Goal: Use online tool/utility: Use online tool/utility

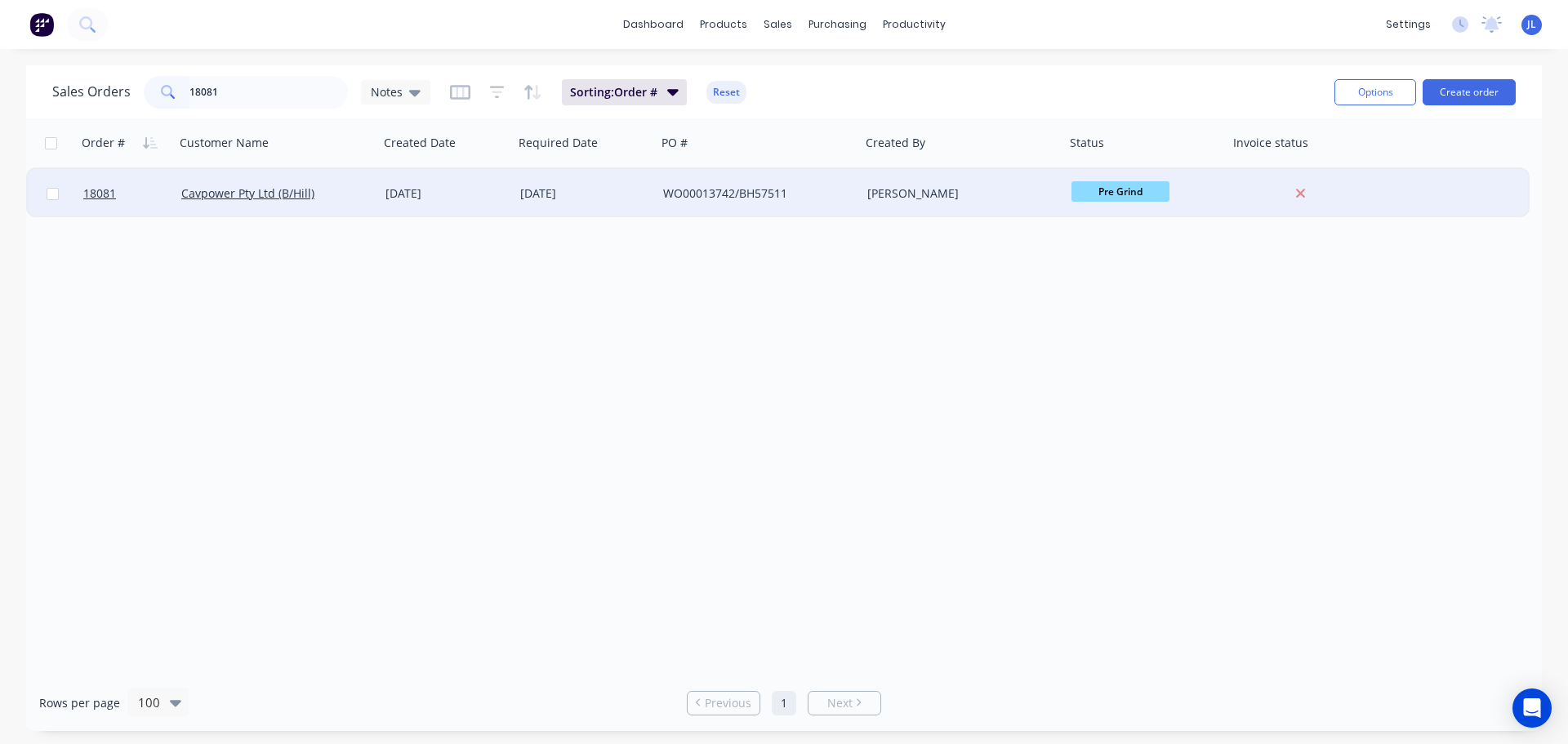
click at [1083, 197] on span "Pre Grind" at bounding box center [1120, 192] width 98 height 21
click at [1109, 427] on button "HCP" at bounding box center [1153, 434] width 164 height 30
click at [242, 104] on input "18081" at bounding box center [269, 92] width 159 height 33
click at [1142, 193] on span "Pre Grind" at bounding box center [1120, 192] width 98 height 21
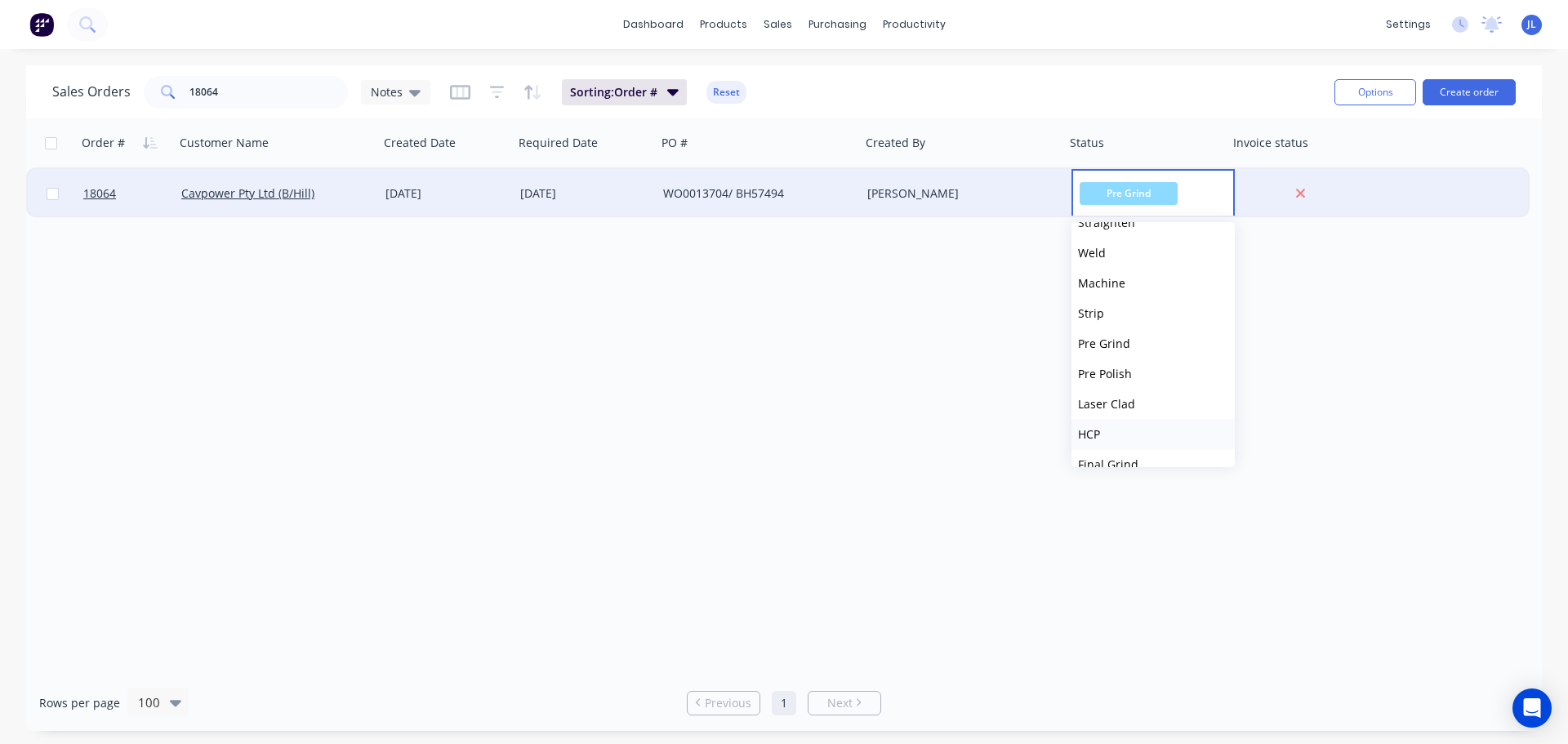
click at [1119, 426] on button "HCP" at bounding box center [1153, 434] width 164 height 30
click at [227, 96] on input "18064" at bounding box center [269, 92] width 159 height 33
click at [1112, 187] on span "Pre Grind" at bounding box center [1120, 192] width 98 height 21
click at [1115, 381] on span "Final Grind" at bounding box center [1108, 382] width 61 height 16
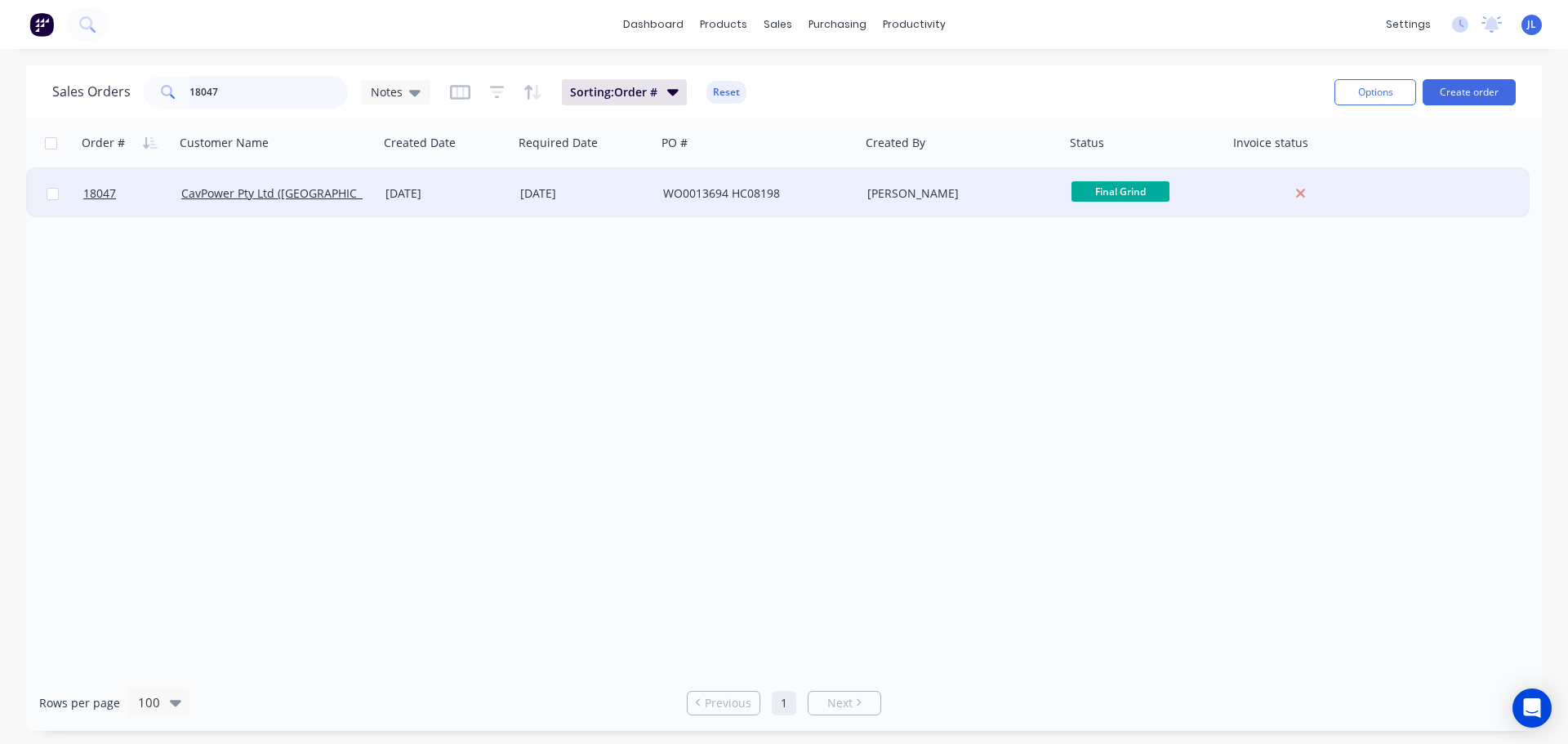
click at [236, 99] on input "18047" at bounding box center [269, 92] width 159 height 33
type input "18006"
click at [1113, 193] on span "Final Grind" at bounding box center [1120, 192] width 98 height 21
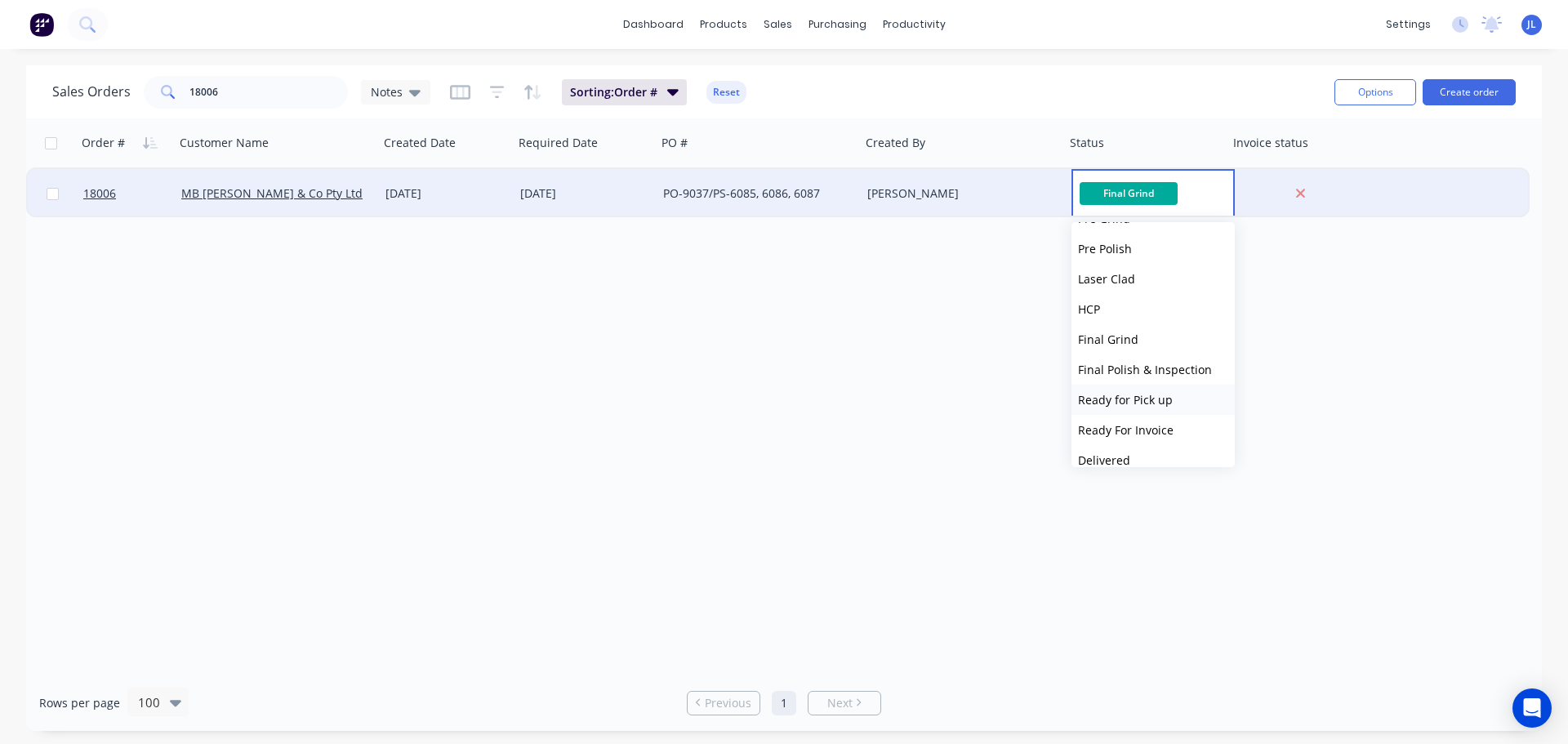
scroll to position [170, 0]
click at [1116, 285] on span "Pre Polish" at bounding box center [1105, 285] width 54 height 16
